Goal: Transaction & Acquisition: Subscribe to service/newsletter

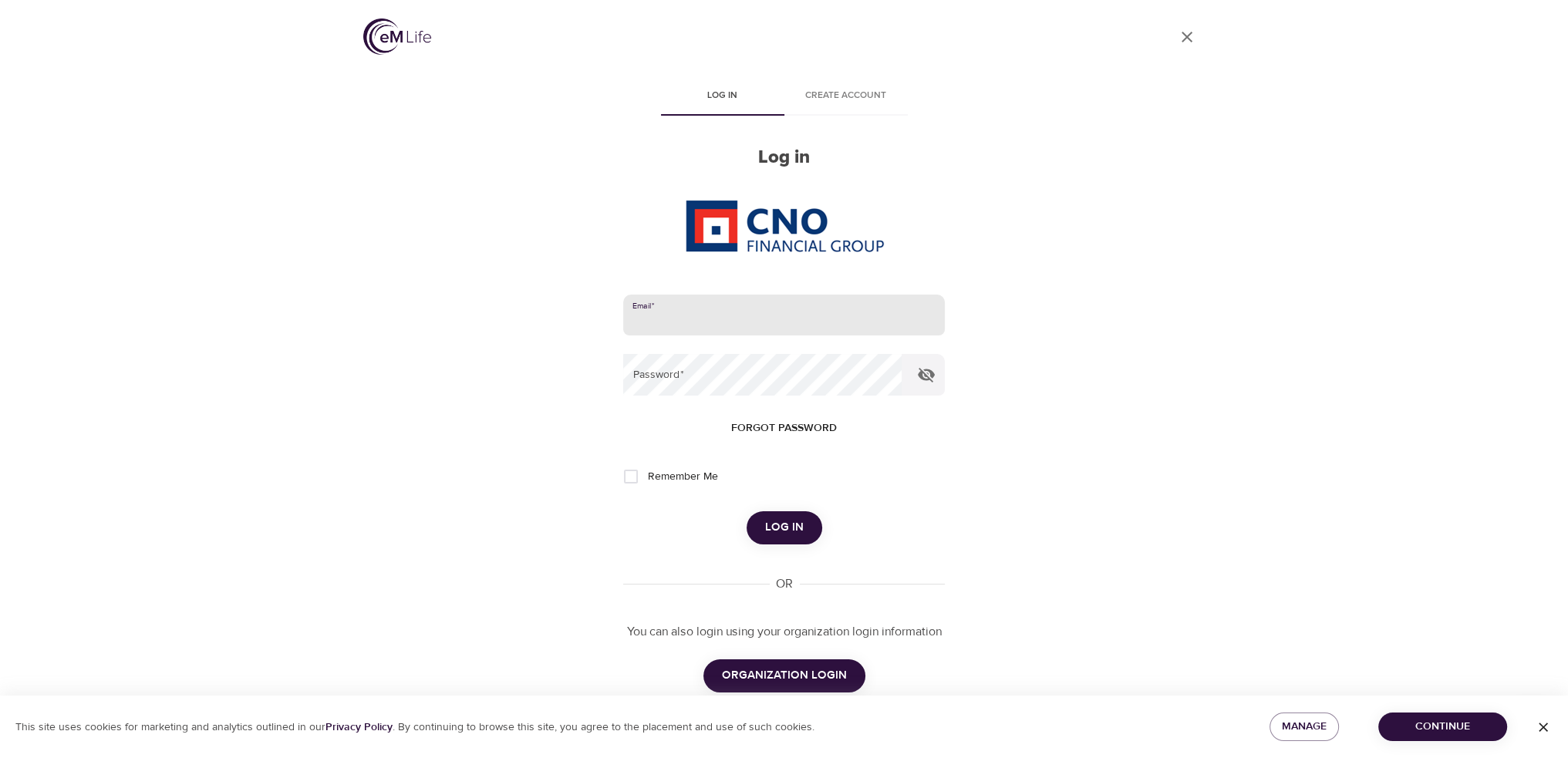
click at [715, 307] on input "email" at bounding box center [784, 315] width 321 height 41
click at [746, 511] on button "Log in" at bounding box center [784, 527] width 76 height 33
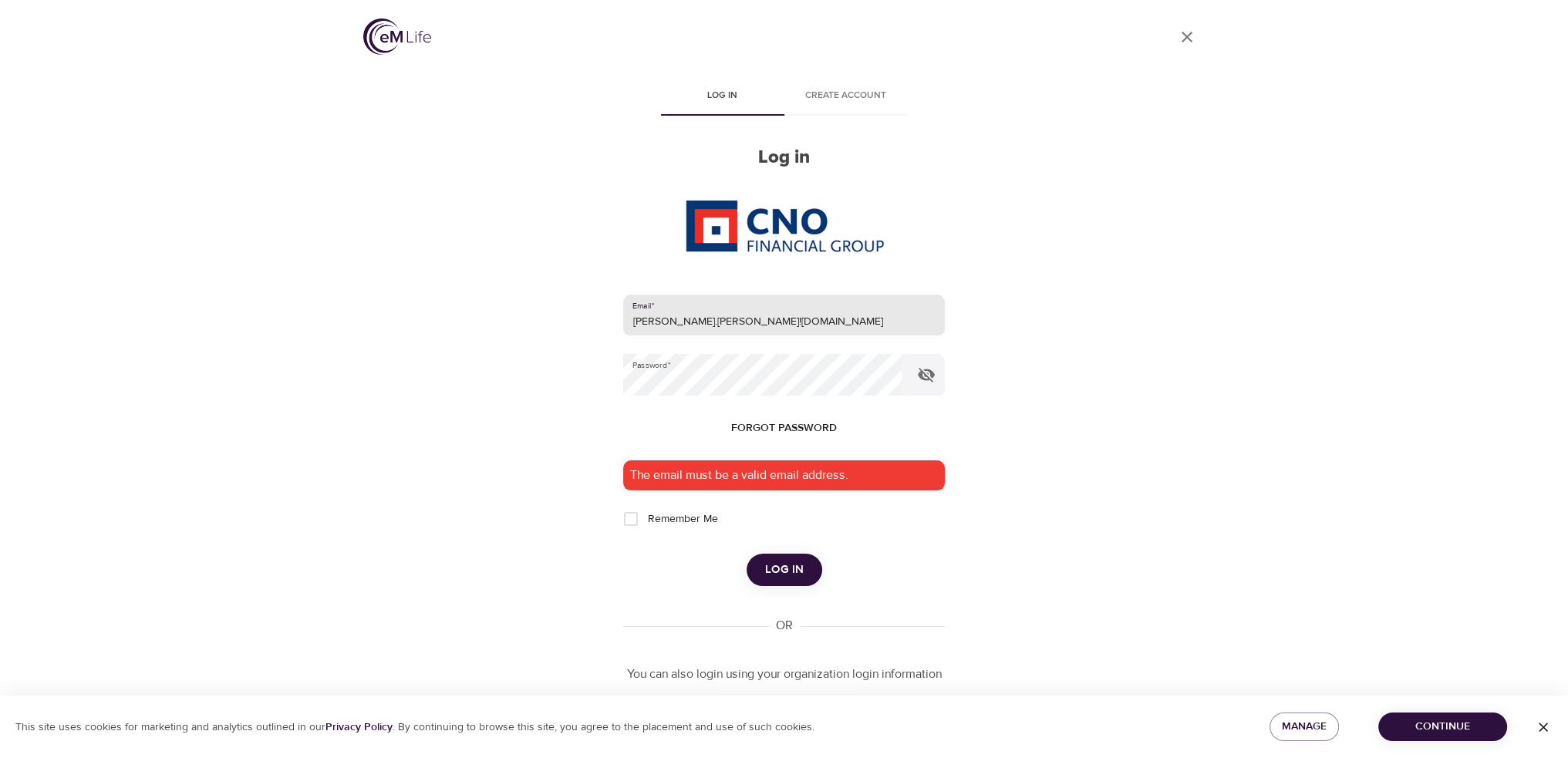
click at [691, 317] on input "[PERSON_NAME].[PERSON_NAME]![DOMAIN_NAME]" at bounding box center [784, 315] width 321 height 41
type input "[PERSON_NAME][EMAIL_ADDRESS][PERSON_NAME][DOMAIN_NAME]"
click at [746, 553] on button "Log in" at bounding box center [784, 569] width 76 height 33
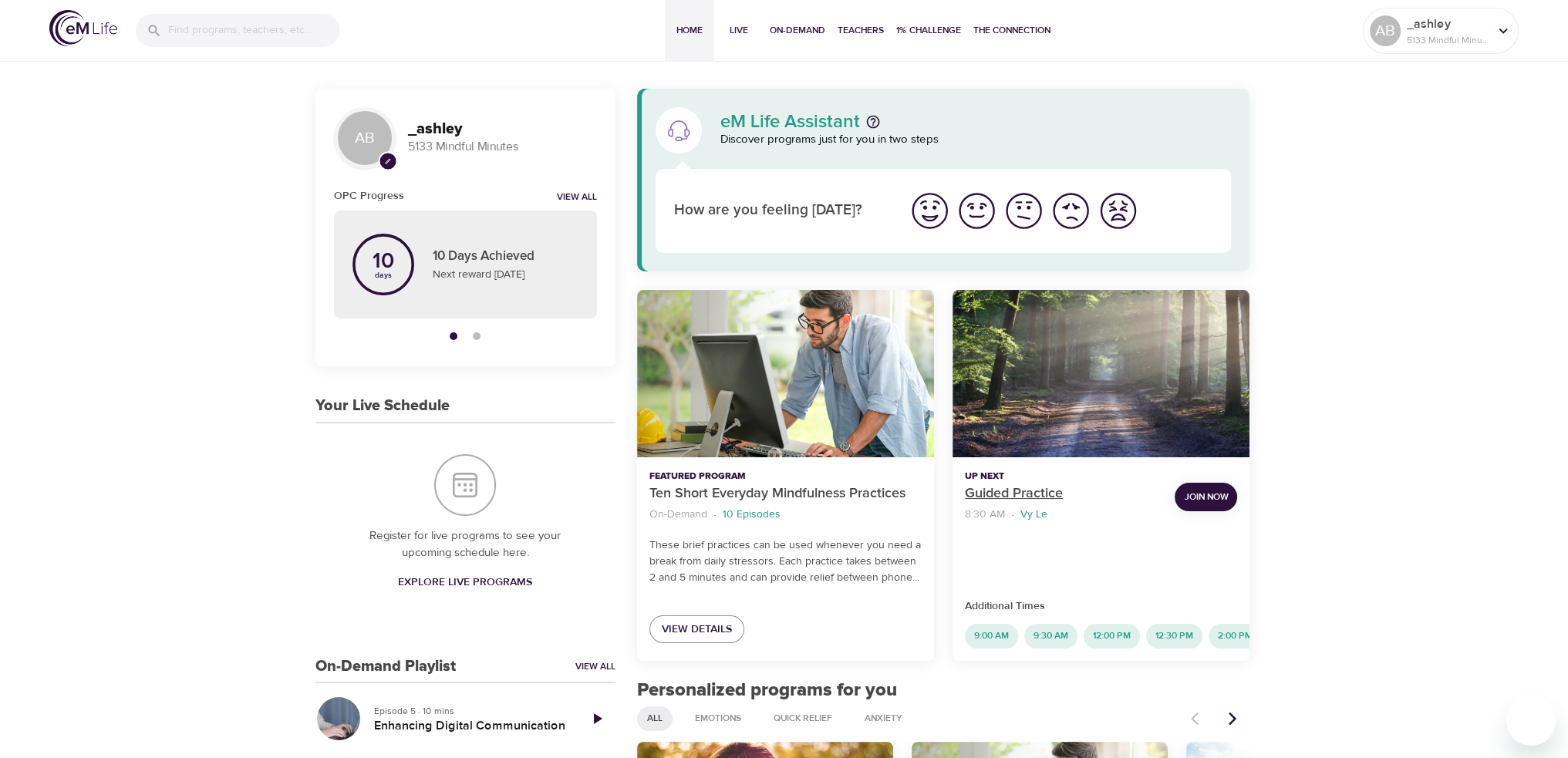
click at [1046, 487] on p "Guided Practice" at bounding box center [1063, 494] width 198 height 21
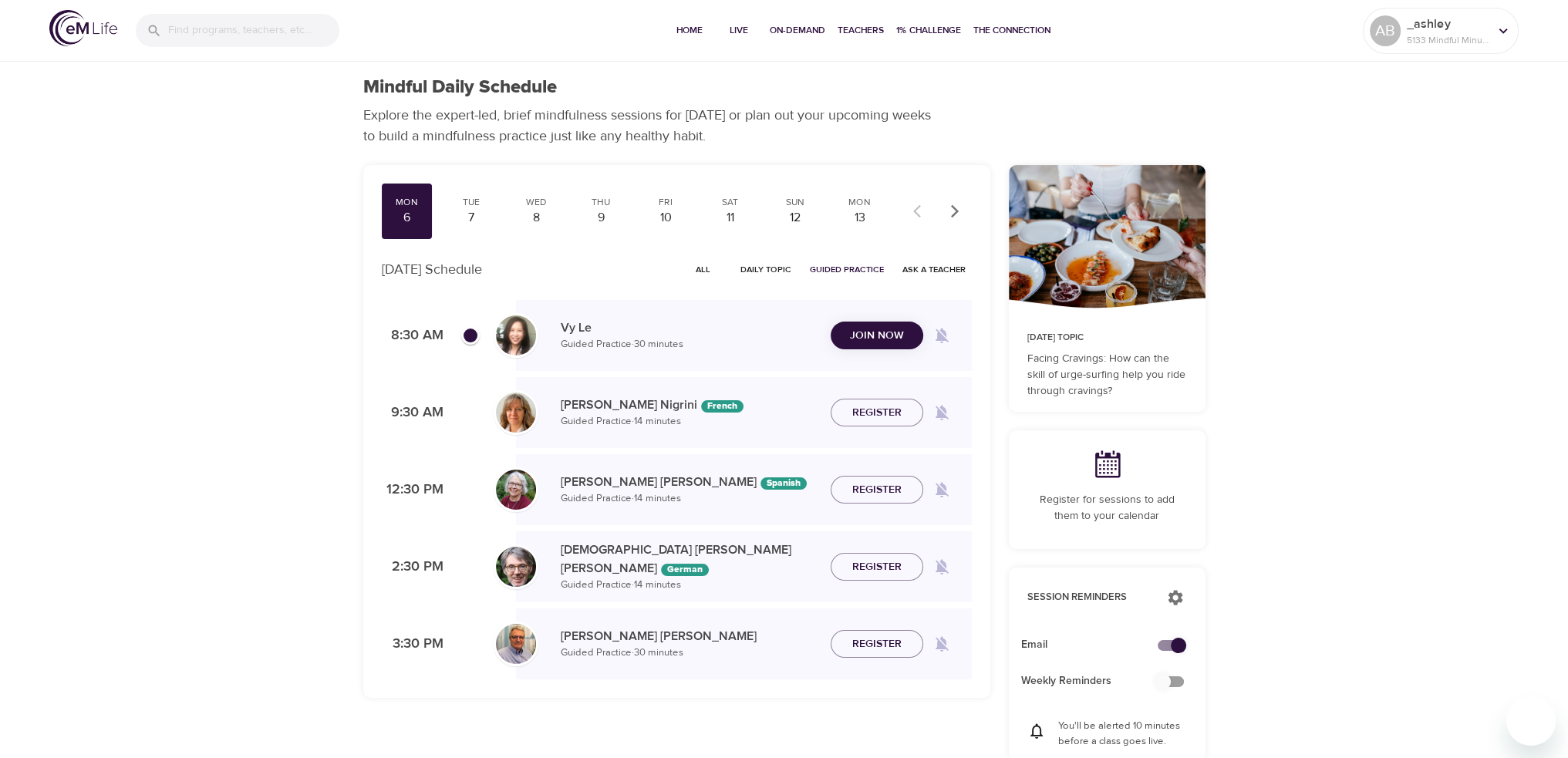
checkbox input "true"
click at [888, 320] on span "Join Now" at bounding box center [876, 326] width 54 height 19
